Goal: Use online tool/utility: Utilize a website feature to perform a specific function

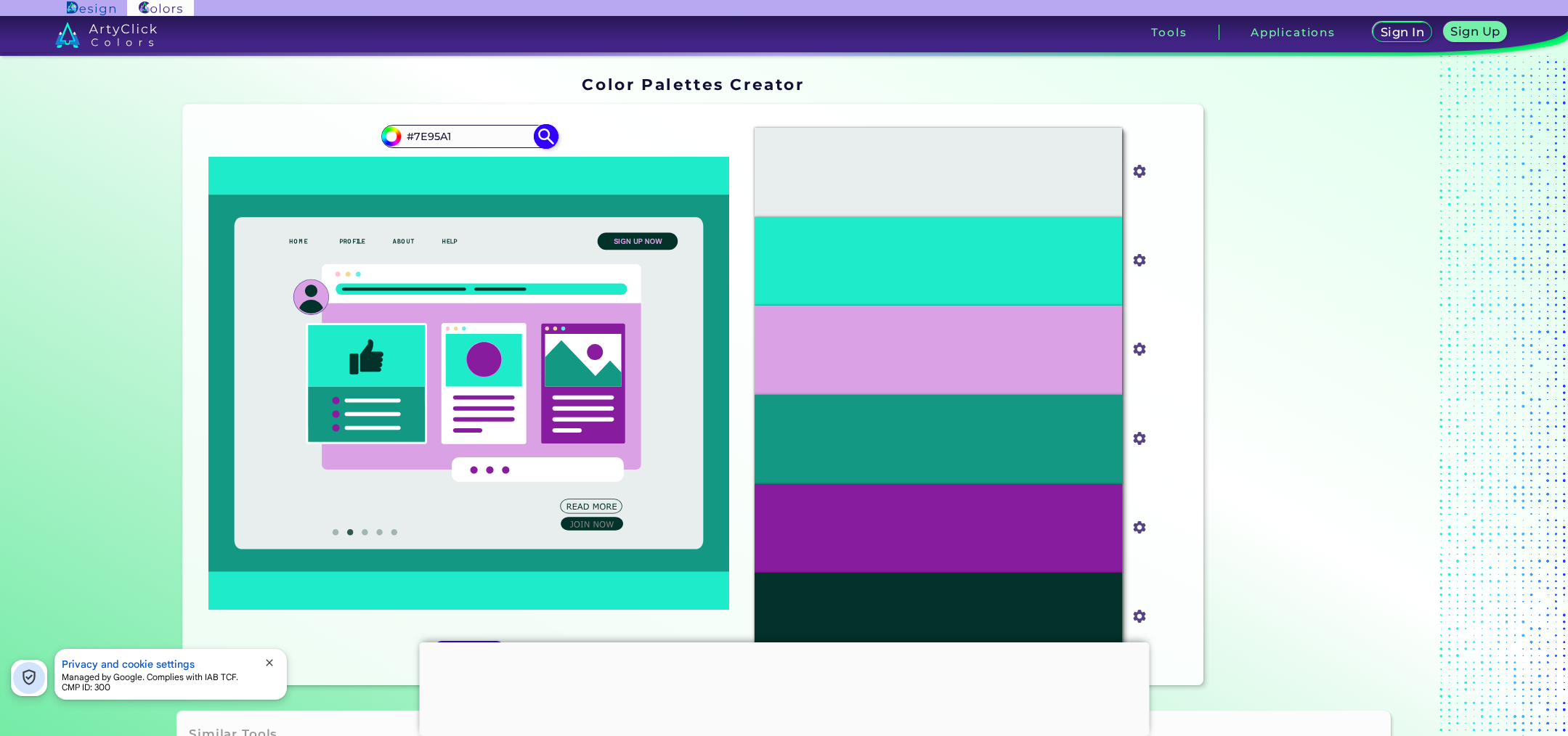
type input "#7E95A1"
click at [538, 132] on img at bounding box center [547, 137] width 26 height 26
type input "#7e95a1"
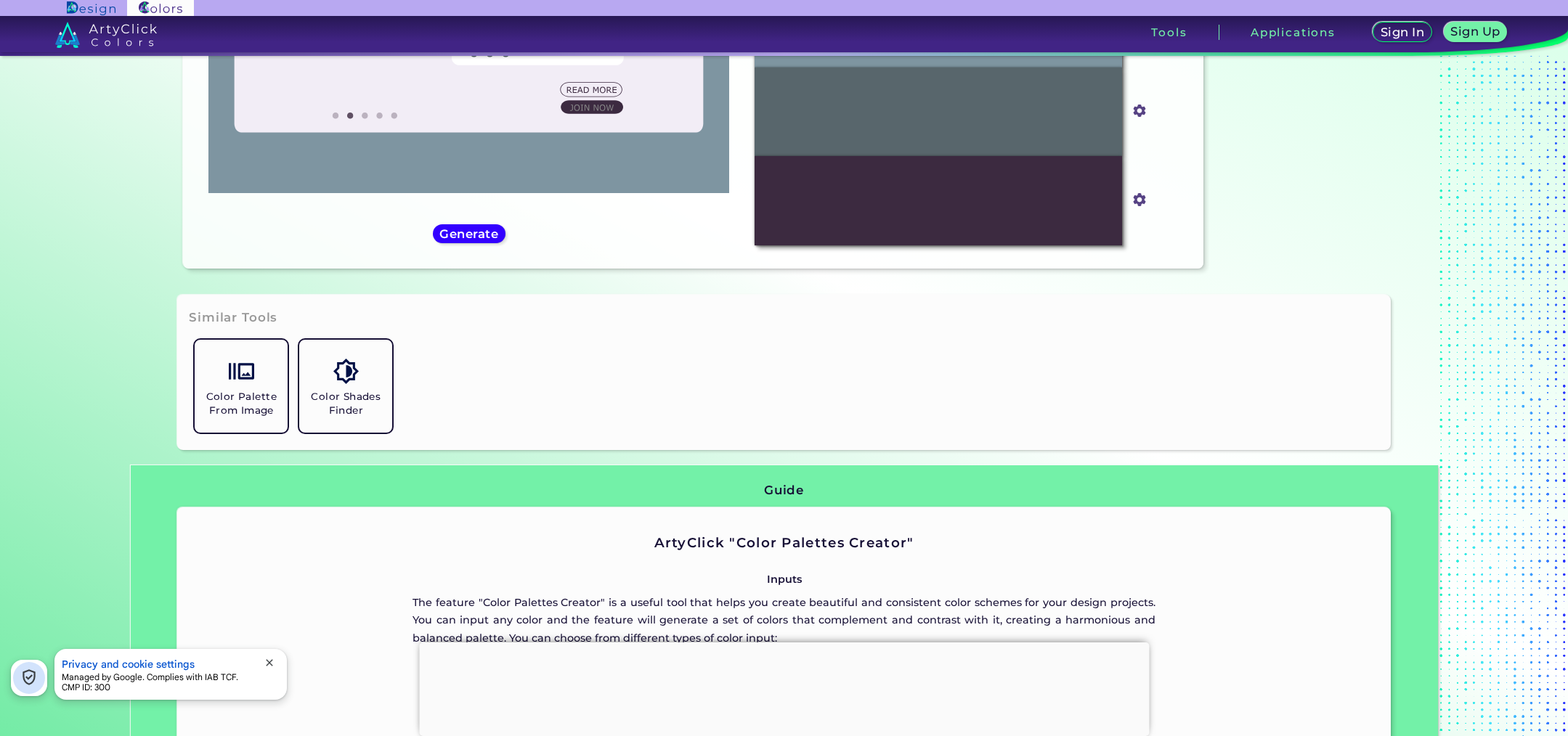
scroll to position [428, 0]
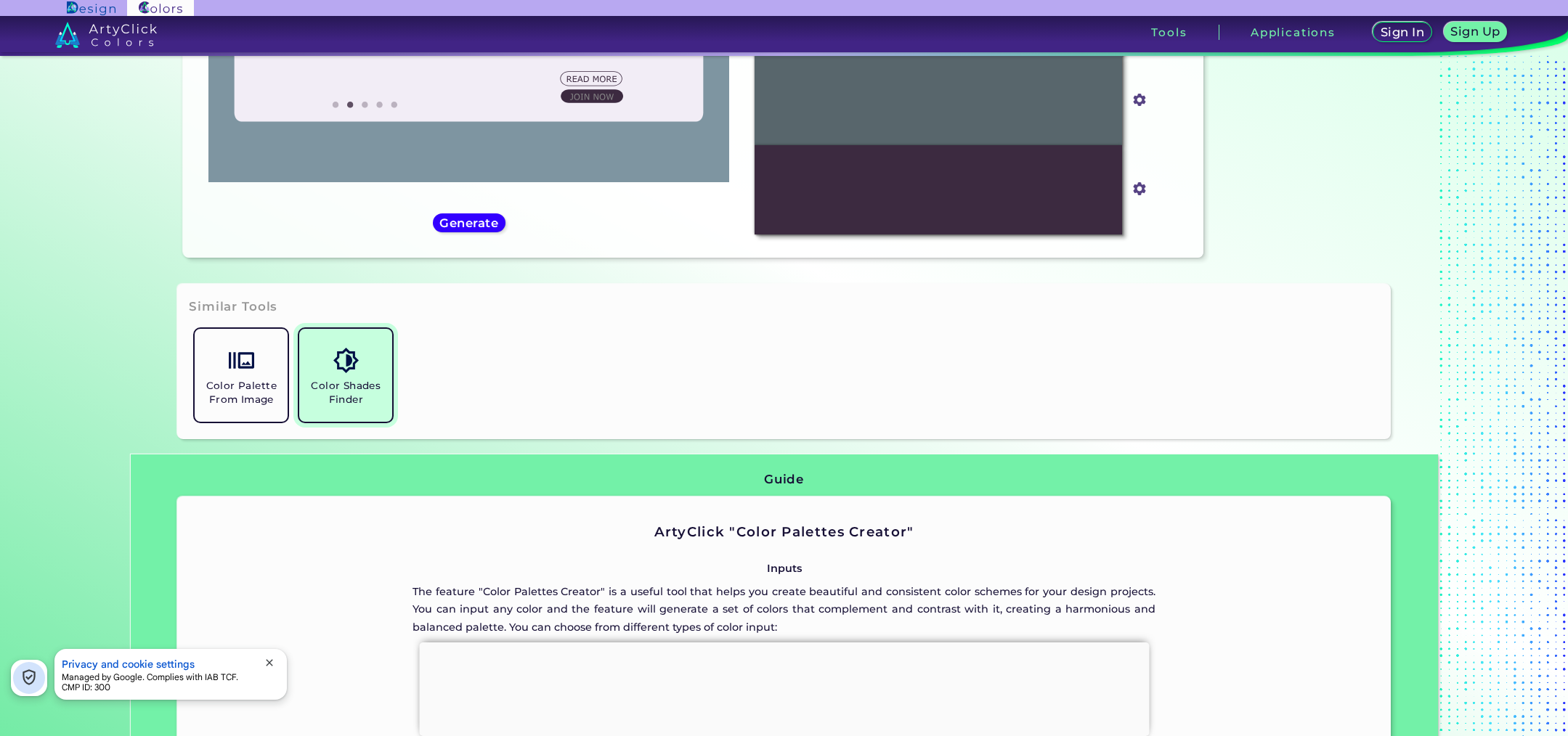
click at [341, 381] on h5 "Color Shades Finder" at bounding box center [346, 393] width 81 height 28
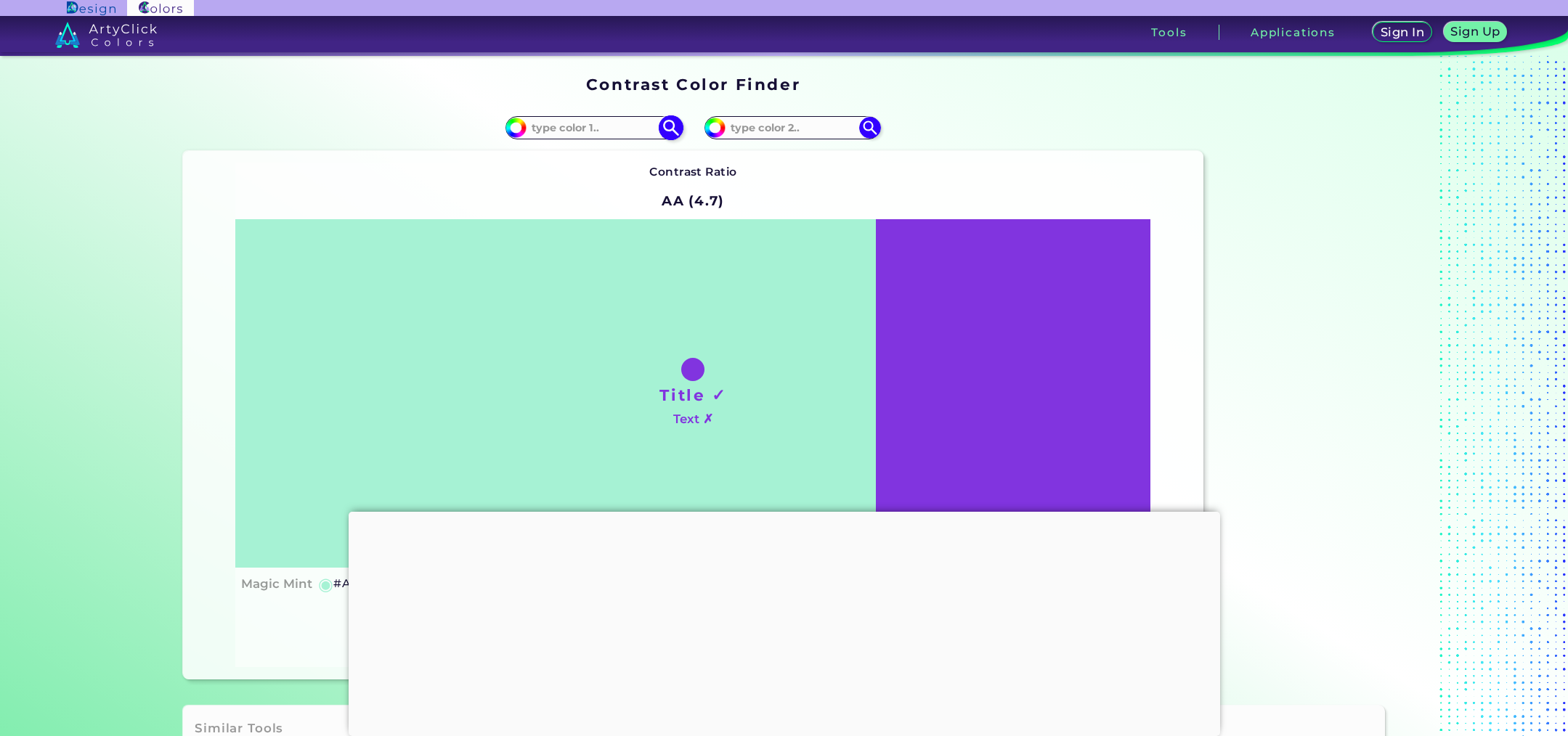
click at [576, 126] on input at bounding box center [593, 128] width 135 height 20
paste input "#98A9B7"
type input "#98A9B7"
click at [667, 127] on img at bounding box center [672, 128] width 26 height 26
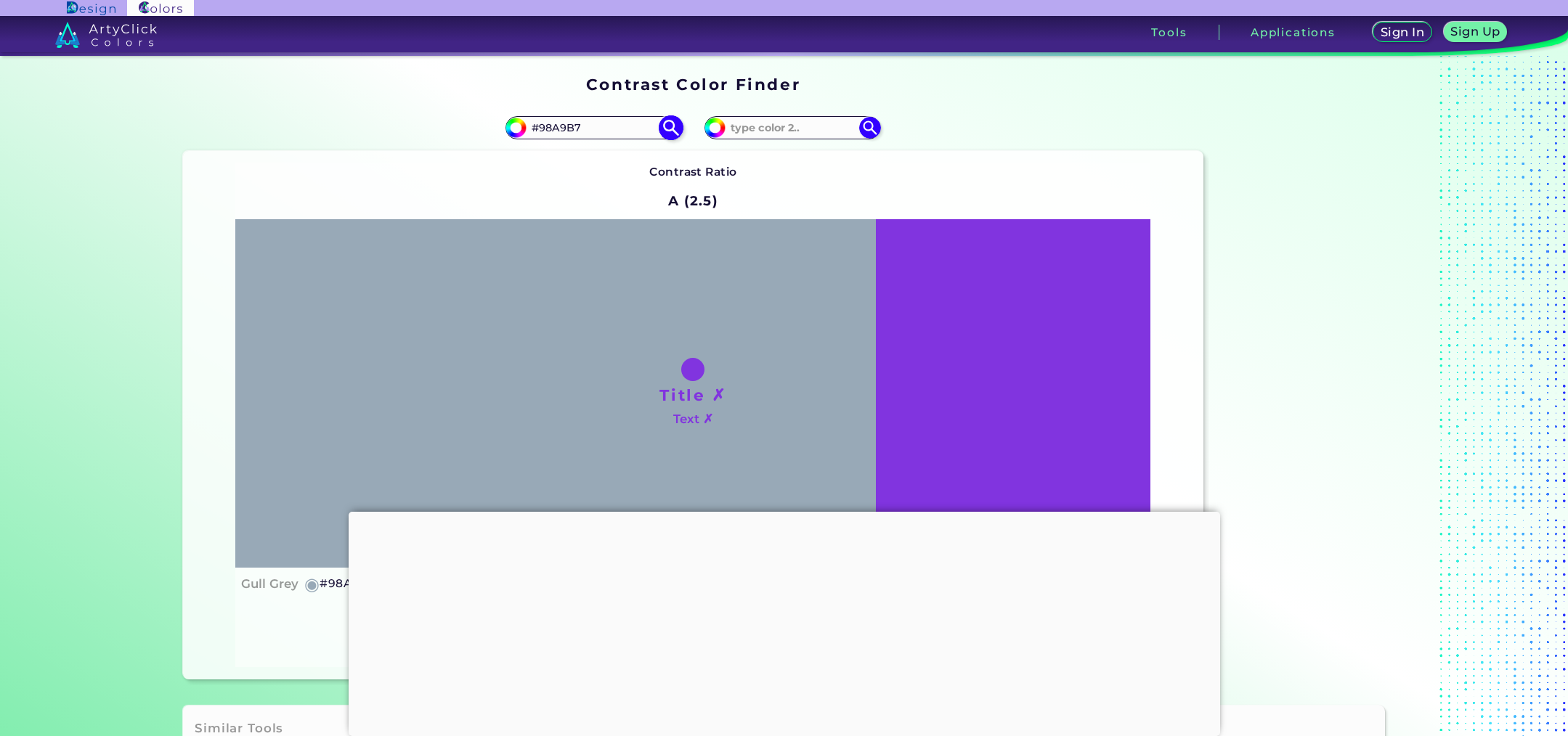
type input "#98a9b7"
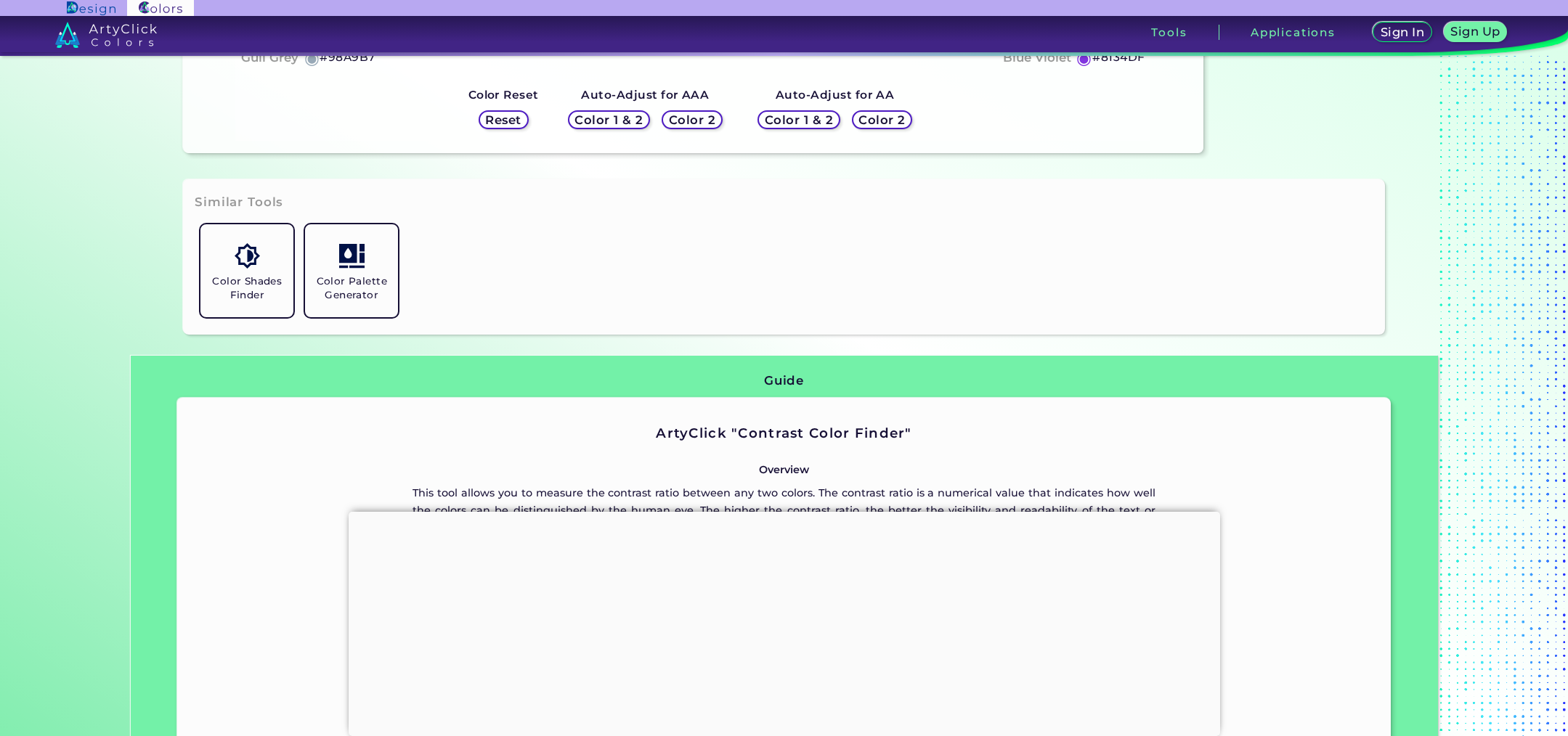
scroll to position [525, 0]
